Goal: Task Accomplishment & Management: Complete application form

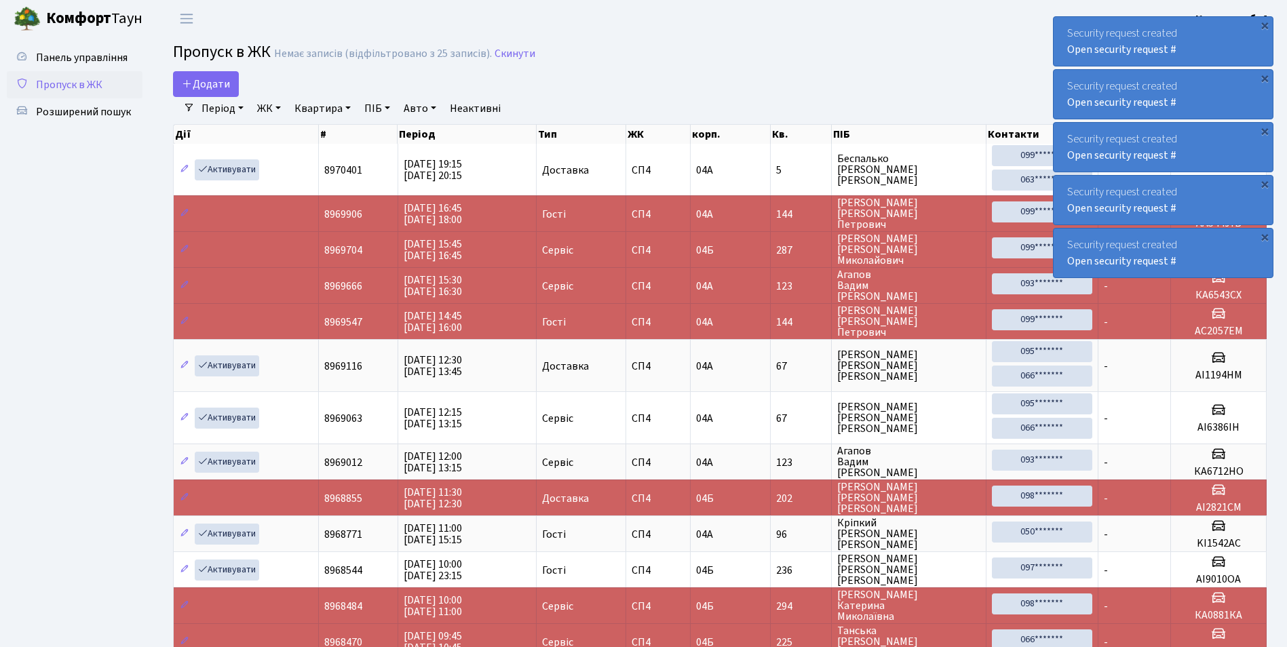
select select "25"
click at [217, 84] on span "Додати" at bounding box center [206, 84] width 48 height 15
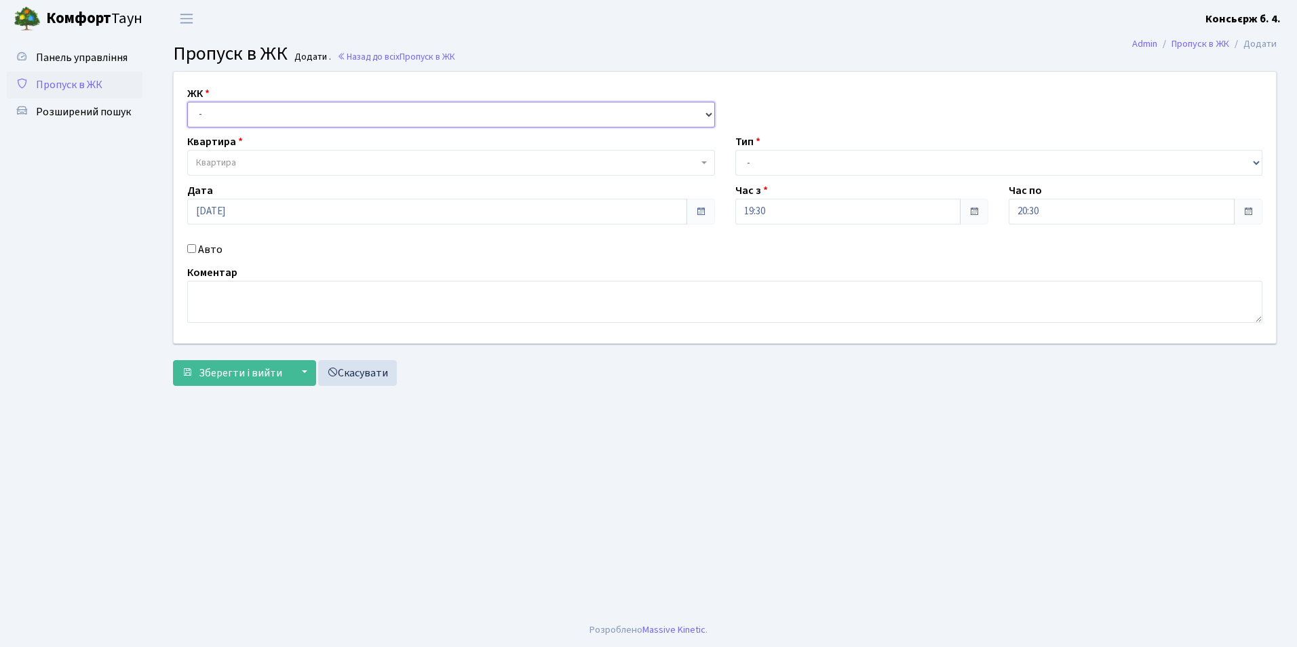
click at [229, 106] on select "- СП4, Столичне шосе, 5" at bounding box center [451, 115] width 528 height 26
select select "325"
click at [187, 102] on select "- СП4, Столичне шосе, 5" at bounding box center [451, 115] width 528 height 26
select select
click at [244, 160] on span "Квартира" at bounding box center [447, 163] width 502 height 14
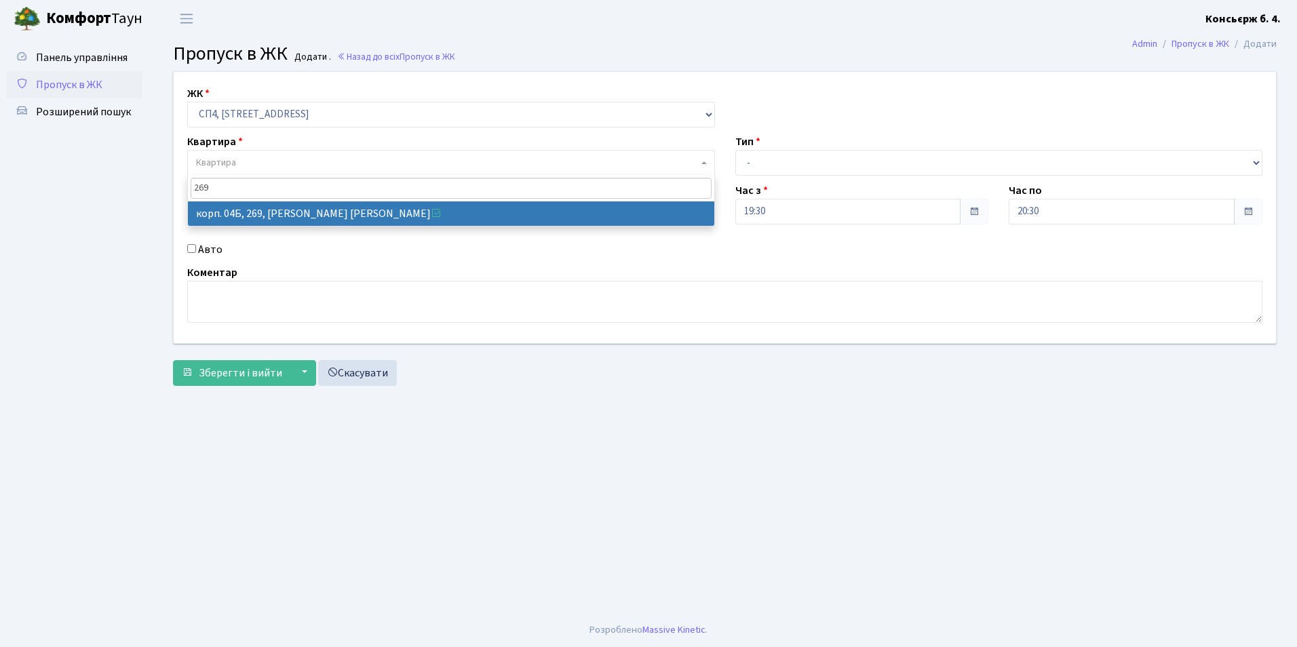
type input "269"
select select "21297"
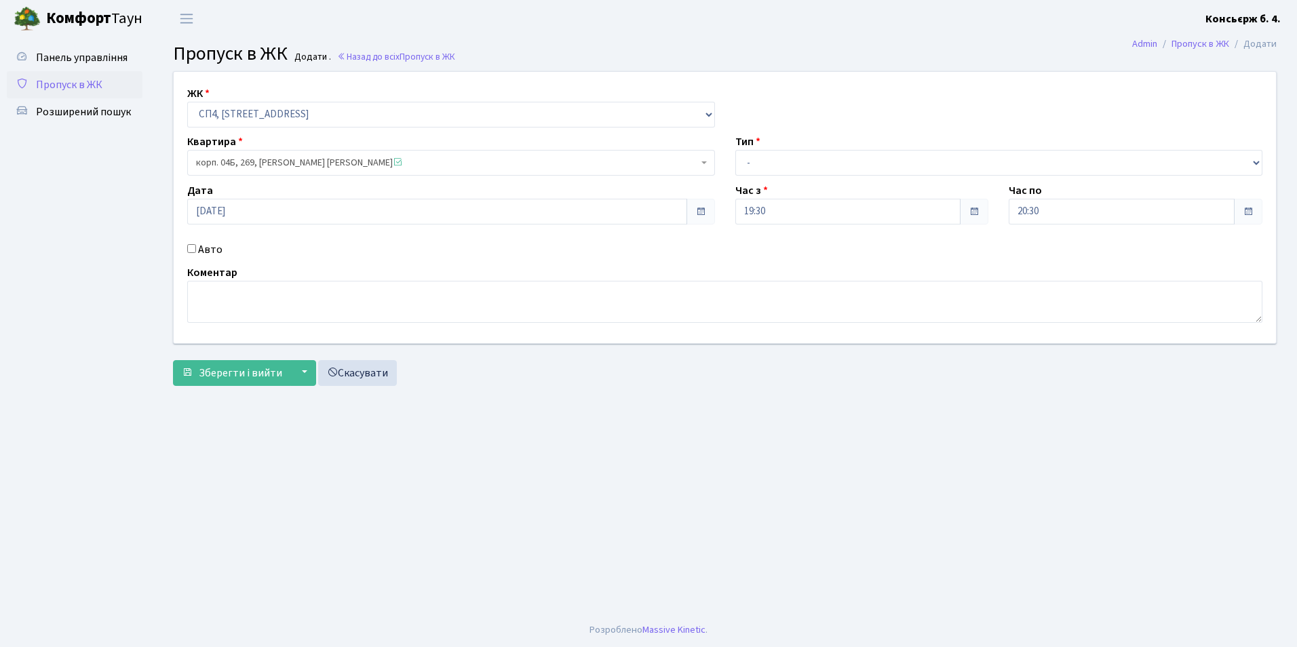
click at [413, 161] on span "корп. 04Б, 269, Постільняк Денис Вікторович" at bounding box center [447, 163] width 502 height 14
click at [294, 271] on div "Коментар" at bounding box center [724, 294] width 1095 height 58
click at [188, 252] on input "Авто" at bounding box center [191, 248] width 9 height 9
checkbox input "true"
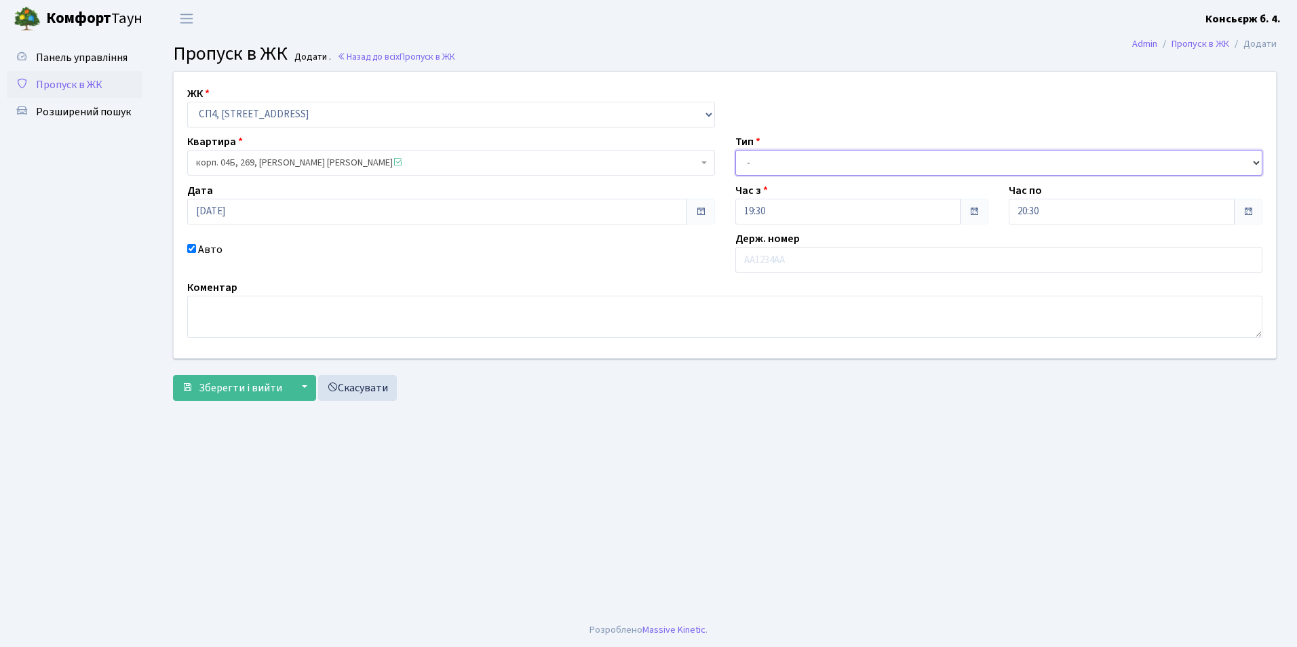
click at [781, 163] on select "- Доставка Таксі Гості Сервіс" at bounding box center [999, 163] width 528 height 26
select select "1"
click at [735, 150] on select "- Доставка Таксі Гості Сервіс" at bounding box center [999, 163] width 528 height 26
click at [748, 265] on input "text" at bounding box center [999, 260] width 528 height 26
type input "К"
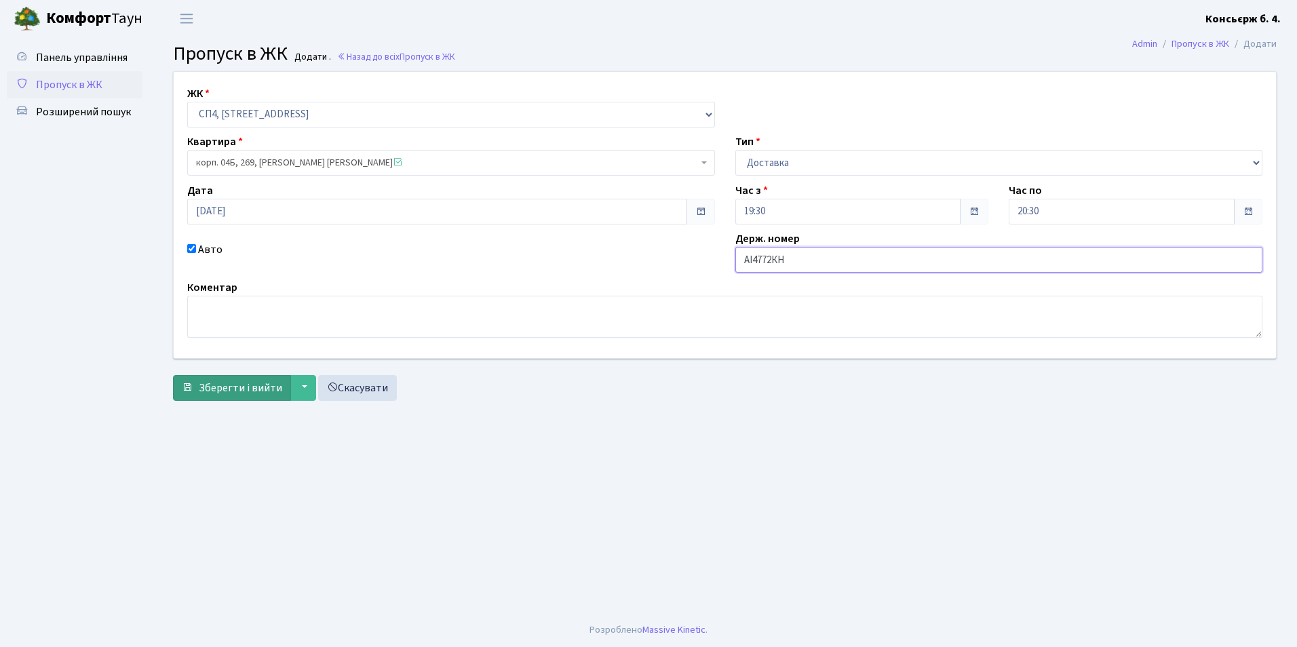
type input "АІ4772КН"
click at [191, 388] on span "submit" at bounding box center [187, 387] width 11 height 11
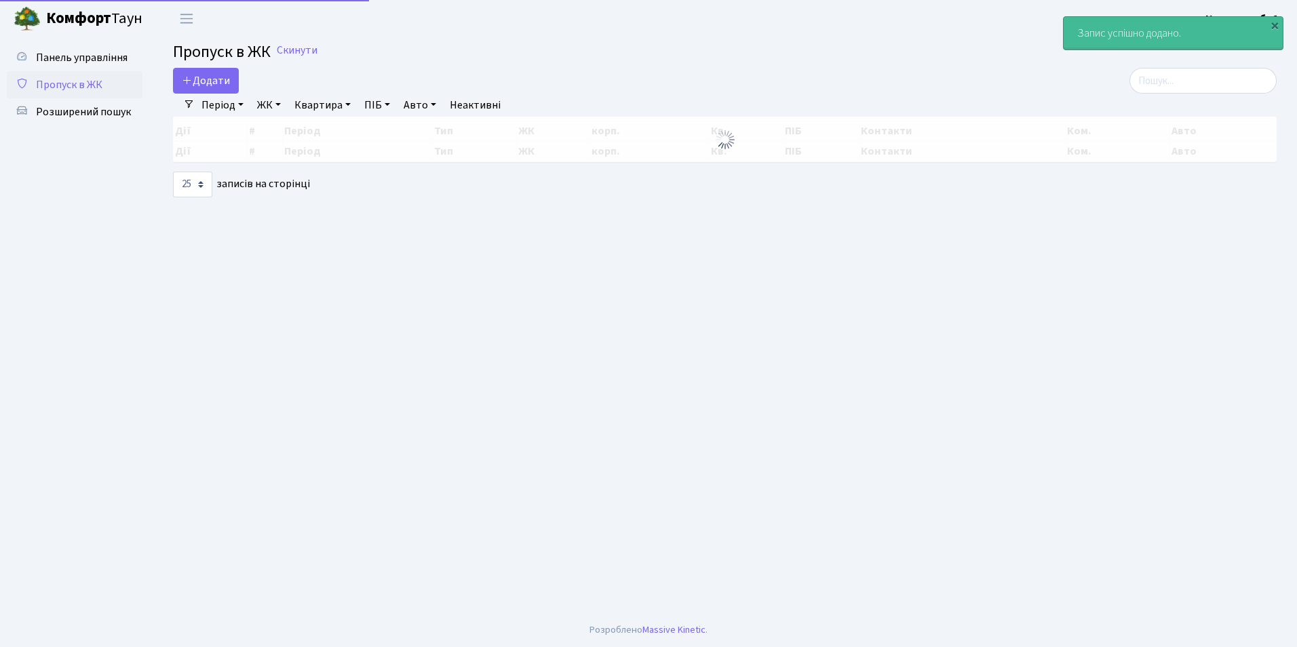
select select "25"
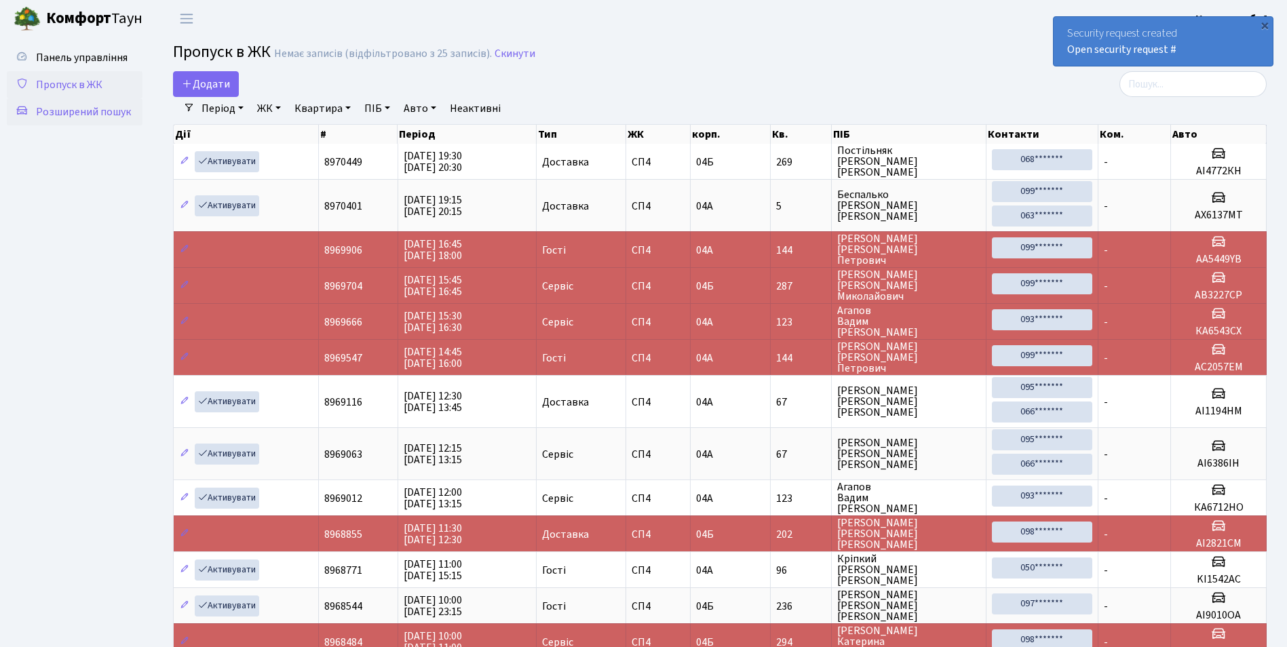
click at [85, 106] on span "Розширений пошук" at bounding box center [83, 111] width 95 height 15
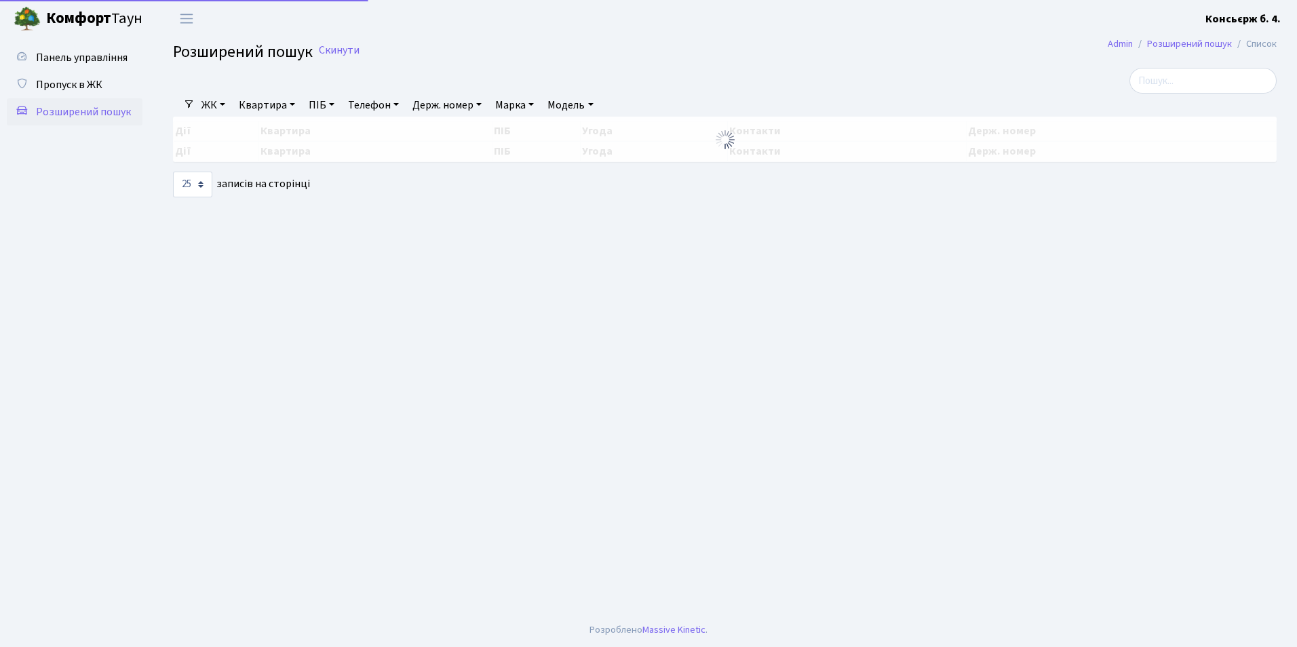
select select "25"
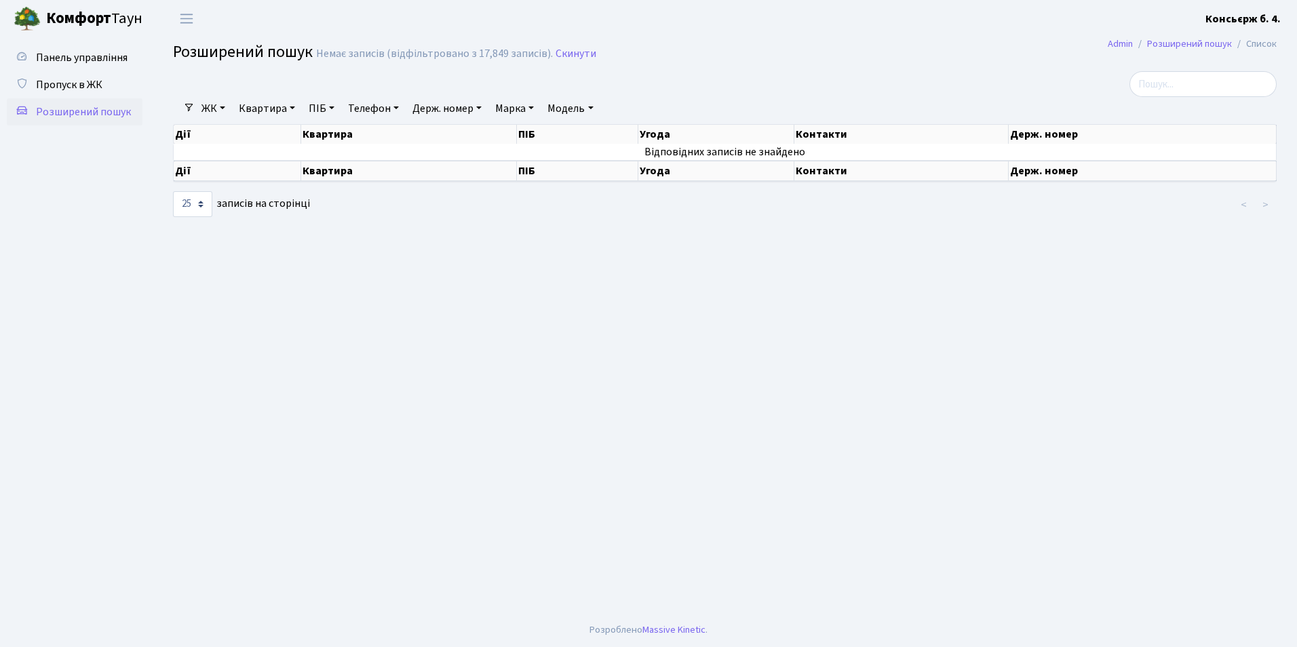
click at [260, 109] on link "Квартира" at bounding box center [266, 108] width 67 height 23
type input "269"
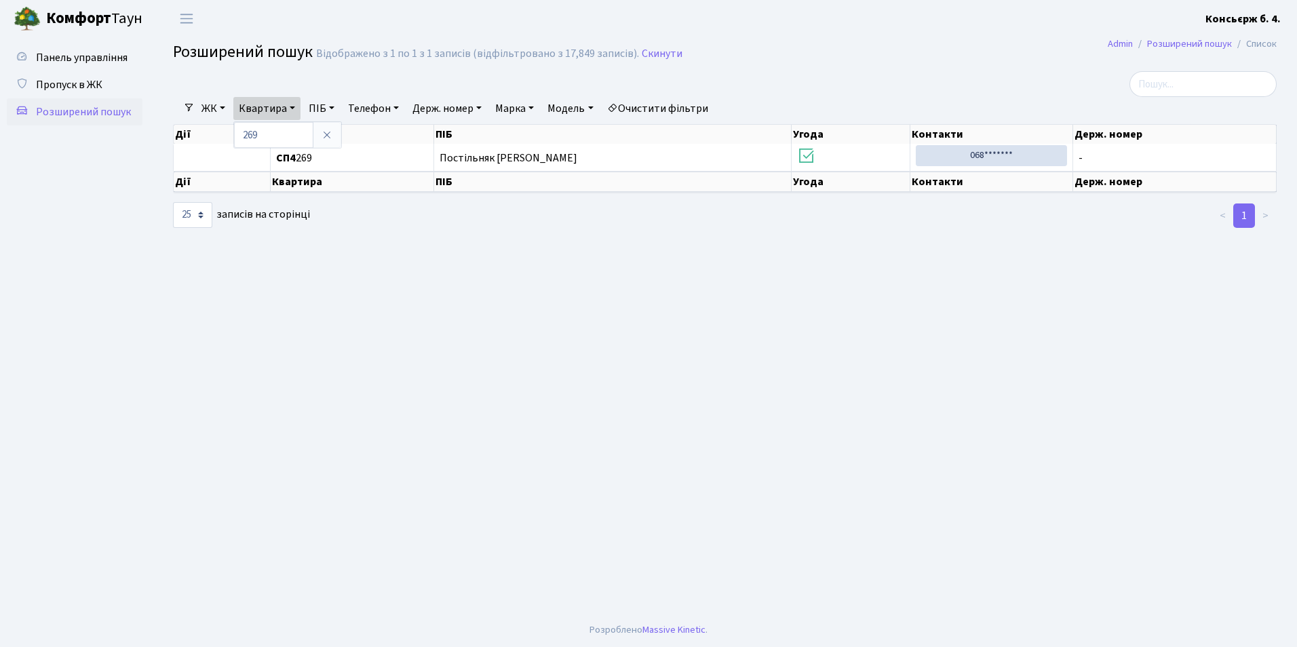
click at [207, 111] on link "ЖК" at bounding box center [213, 108] width 35 height 23
click at [223, 140] on link "-" at bounding box center [268, 138] width 142 height 21
click at [214, 118] on link "ЖК" at bounding box center [213, 108] width 35 height 23
click at [231, 174] on link "СП4, [STREET_ADDRESS]" at bounding box center [268, 170] width 142 height 21
click at [69, 85] on span "Пропуск в ЖК" at bounding box center [69, 84] width 66 height 15
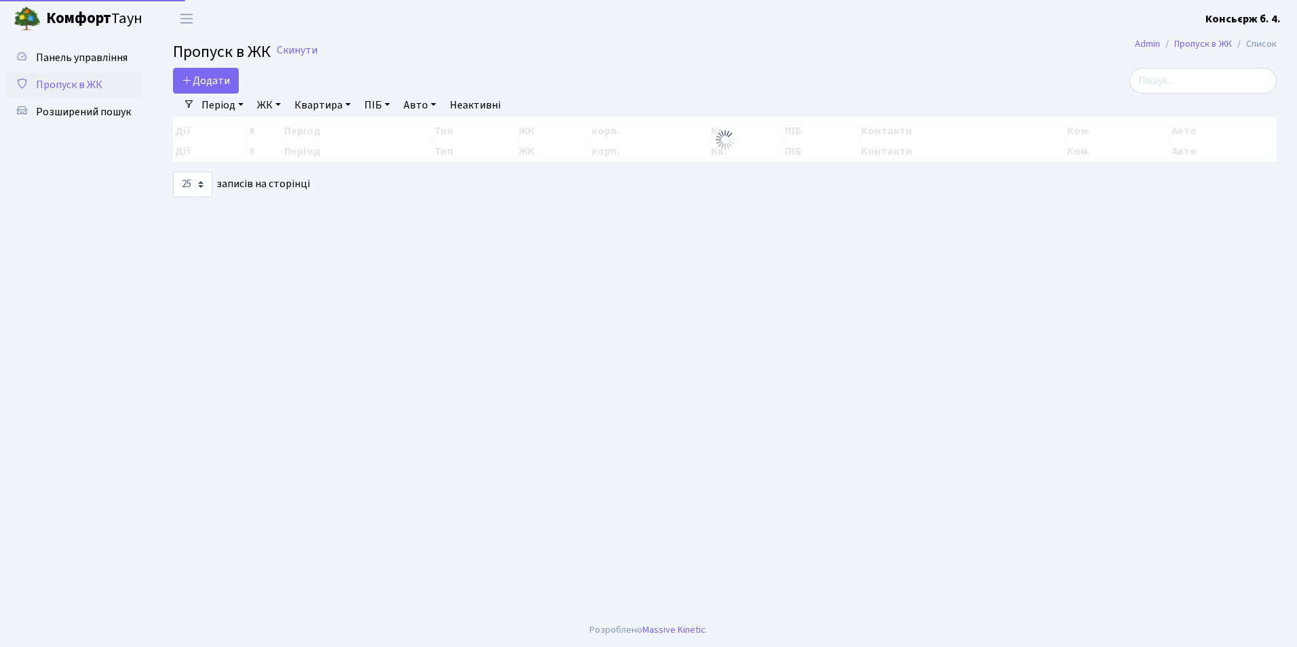
select select "25"
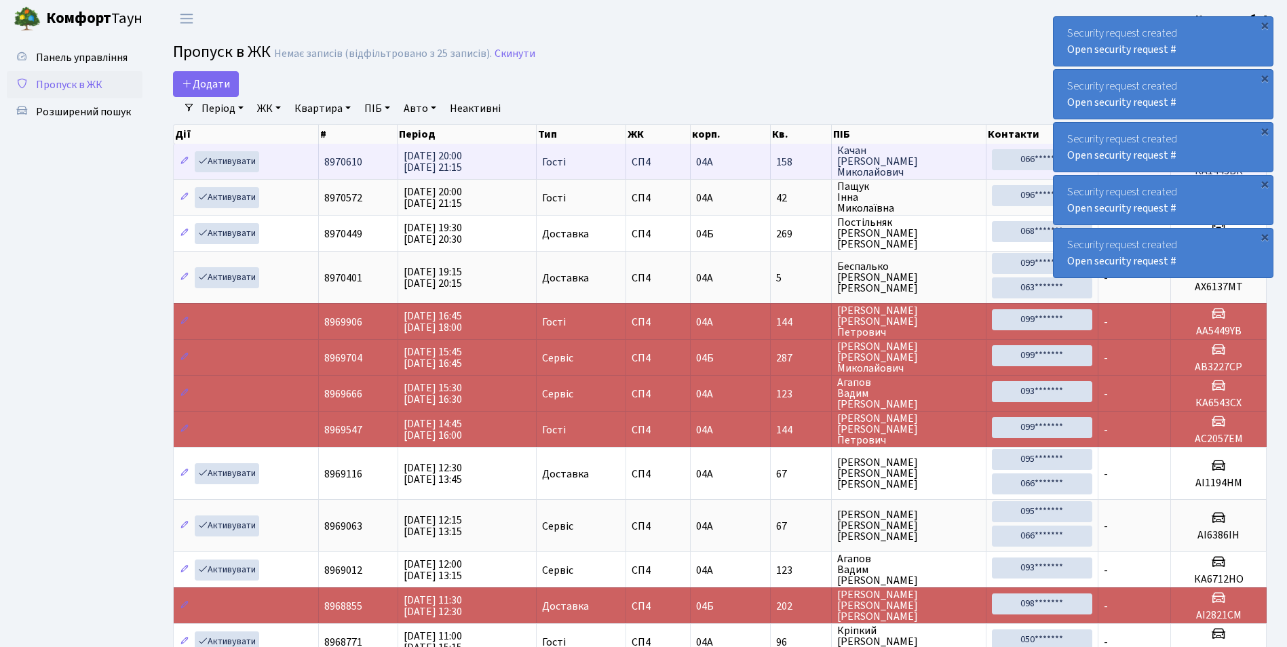
click at [237, 149] on tbody "Активувати 8970610 [DATE] 20:00 [DATE] 21:15 Гості СП4 04А 158 [PERSON_NAME] [P…" at bounding box center [720, 578] width 1093 height 868
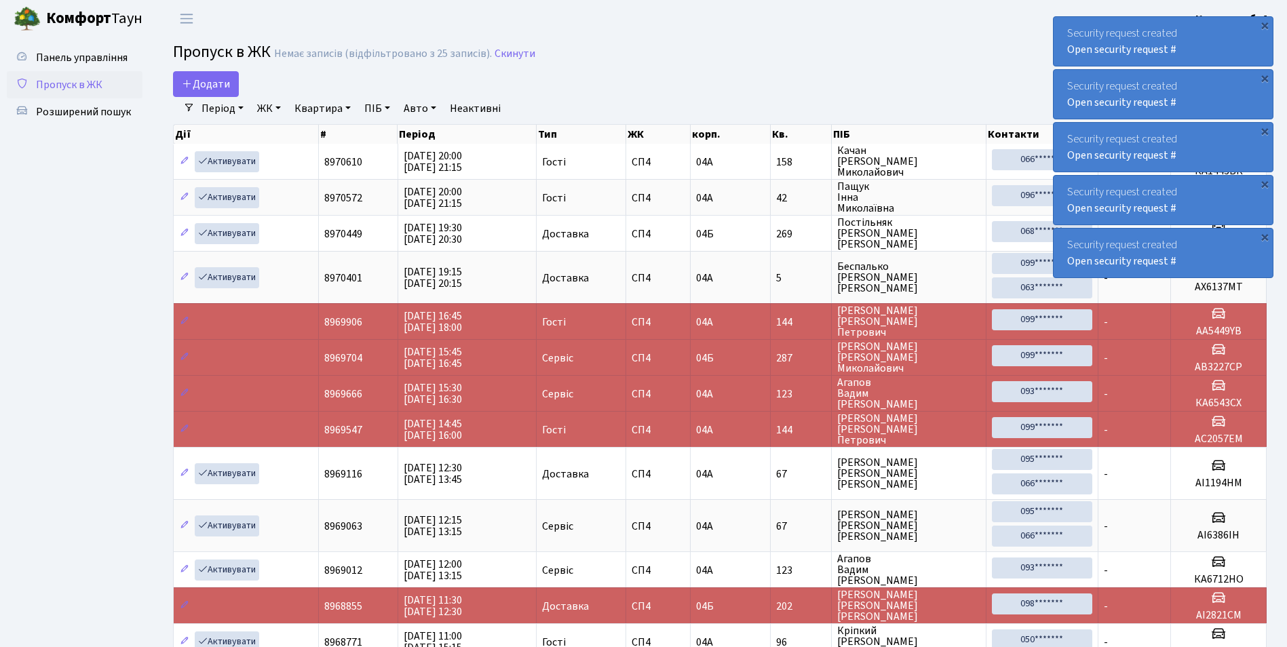
click at [69, 235] on ul "Панель управління Пропуск в ЖК Розширений пошук" at bounding box center [75, 553] width 136 height 1019
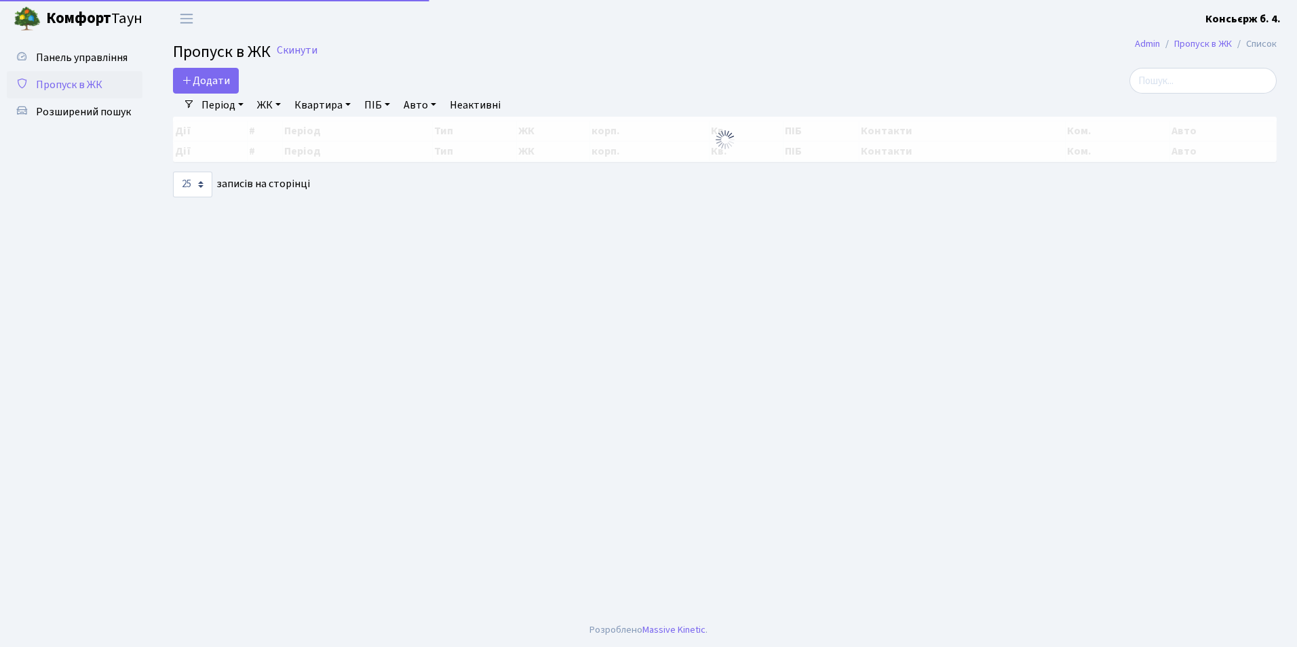
select select "25"
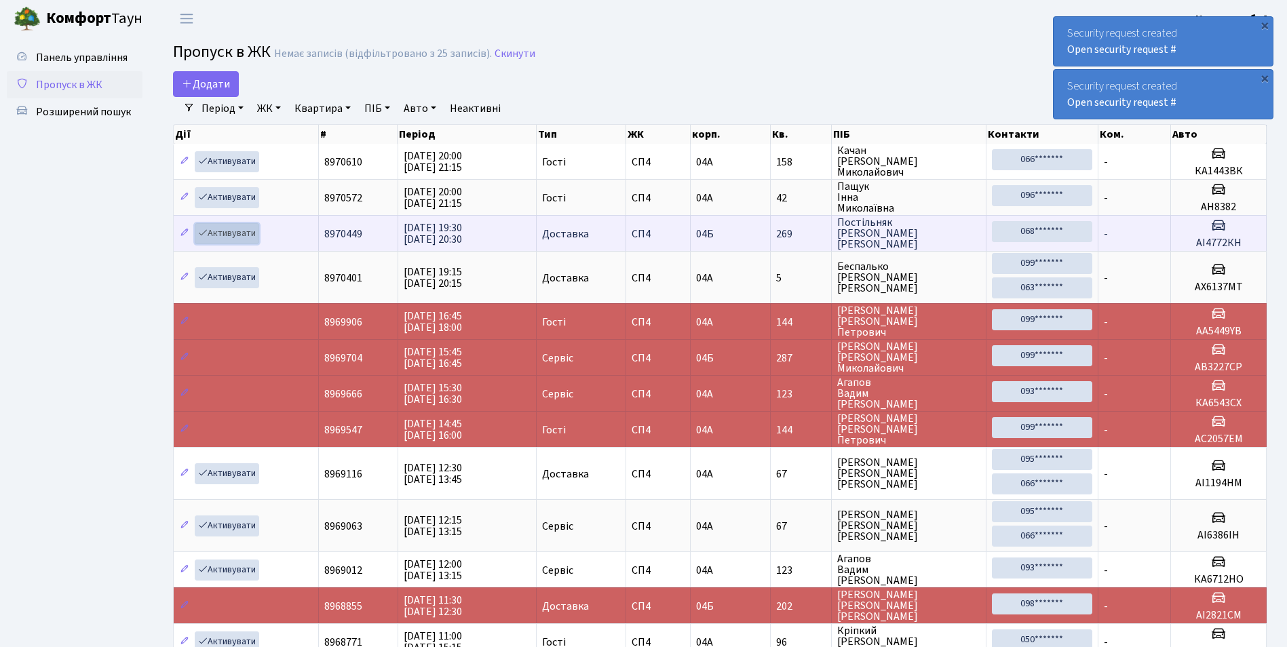
click at [228, 231] on link "Активувати" at bounding box center [227, 233] width 64 height 21
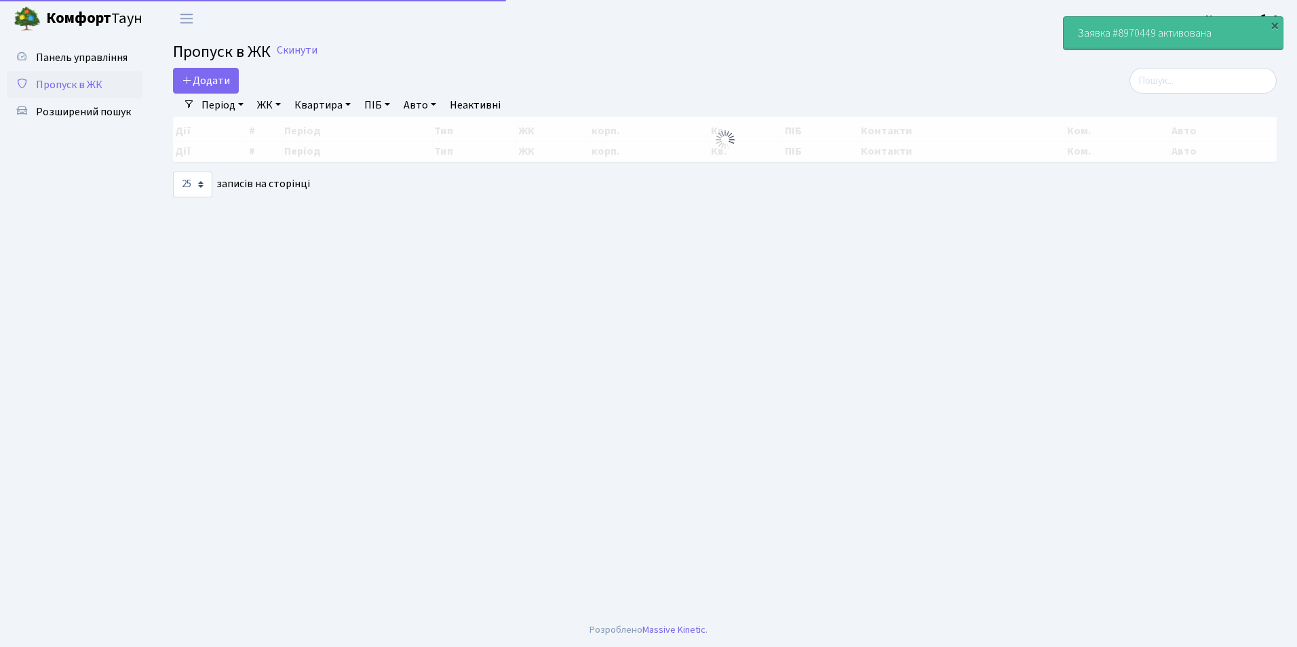
select select "25"
